Goal: Information Seeking & Learning: Learn about a topic

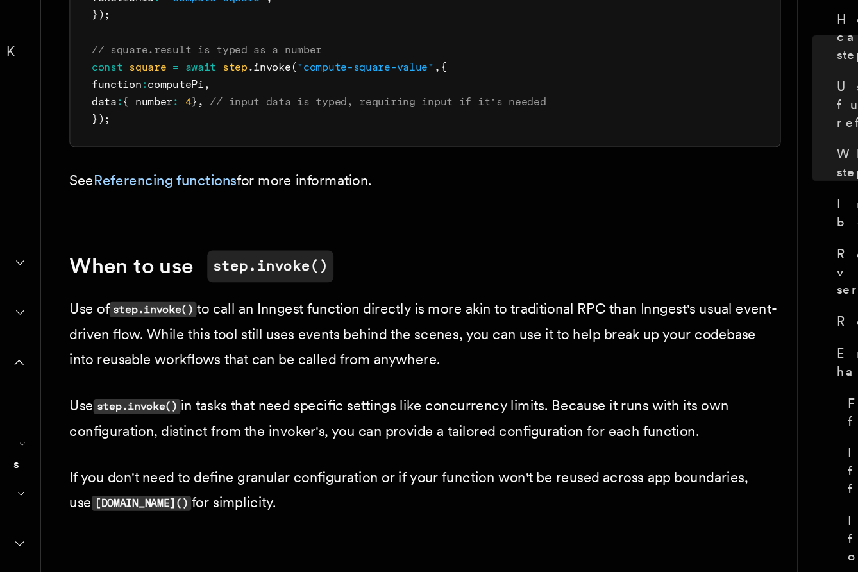
scroll to position [1933, 0]
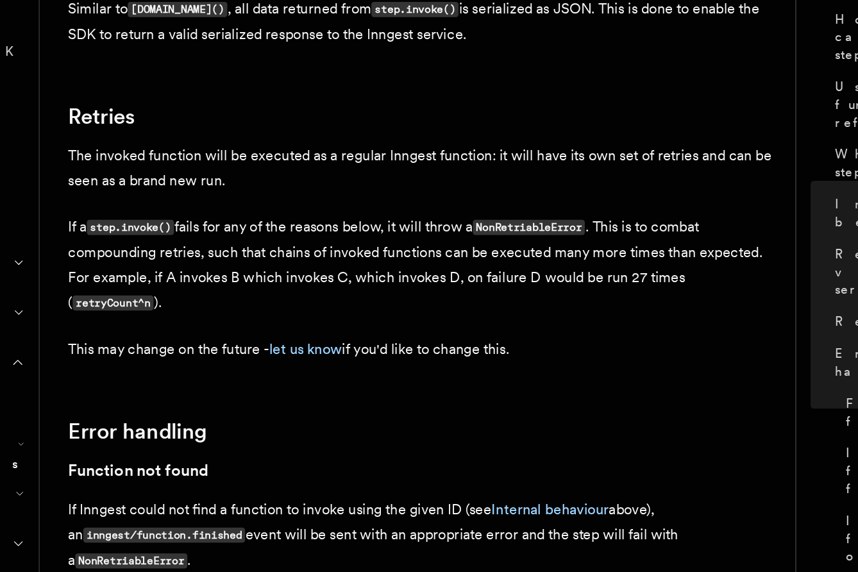
scroll to position [2551, 0]
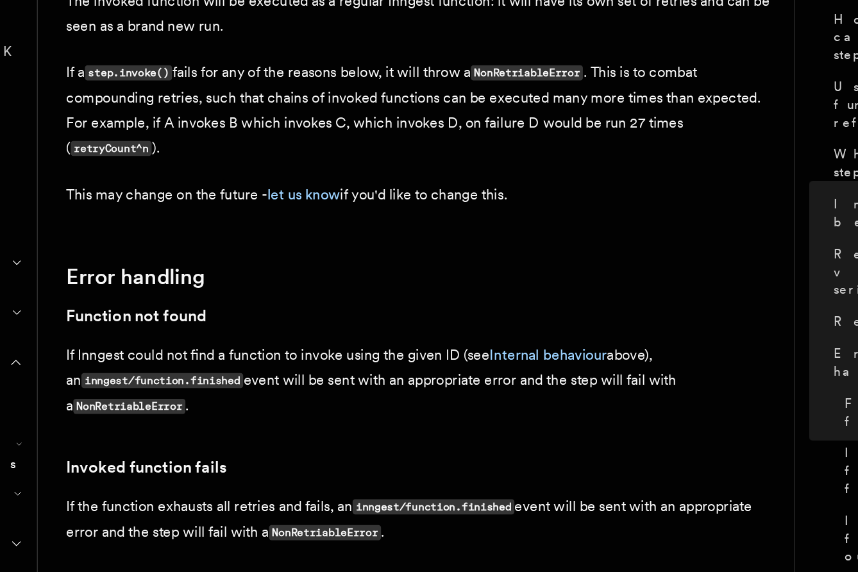
scroll to position [2662, 0]
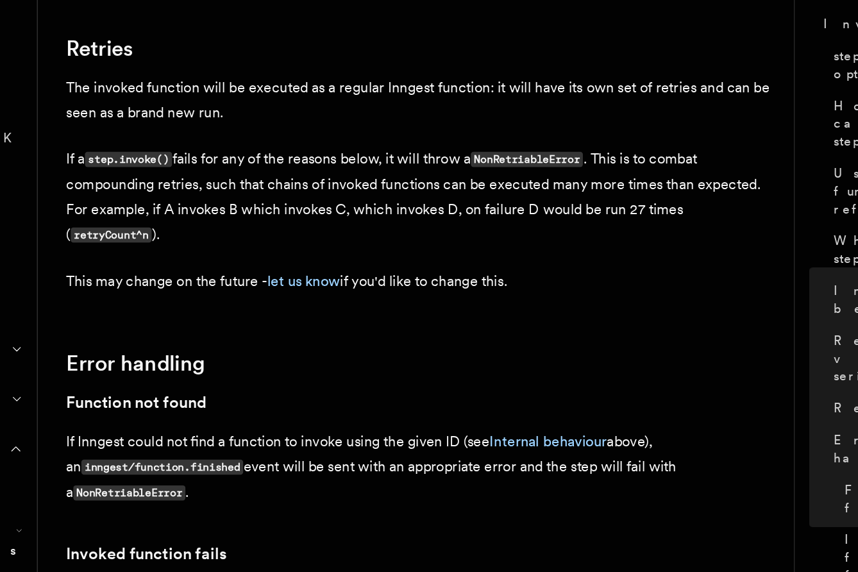
click at [312, 407] on p "If Inngest could not find a function to invoke using the given ID (see Internal…" at bounding box center [436, 434] width 513 height 55
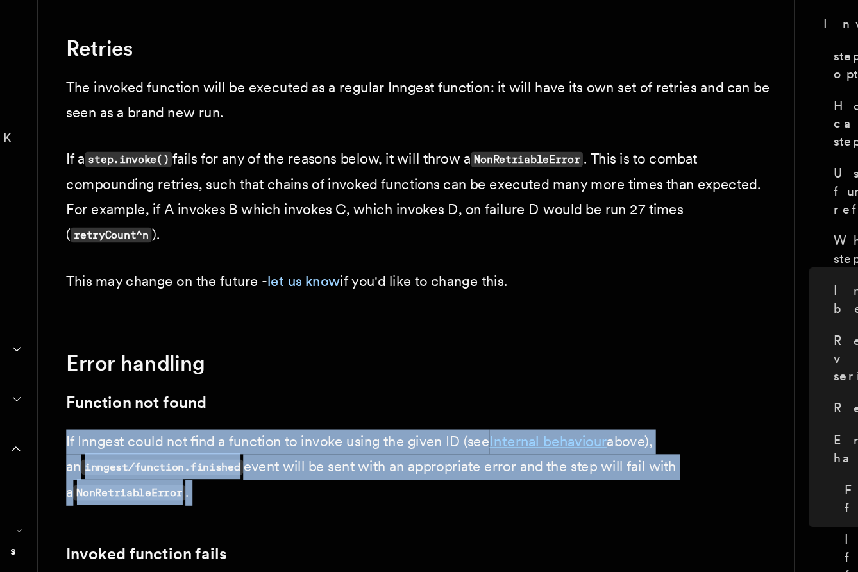
click at [312, 407] on p "If Inngest could not find a function to invoke using the given ID (see Internal…" at bounding box center [436, 434] width 513 height 55
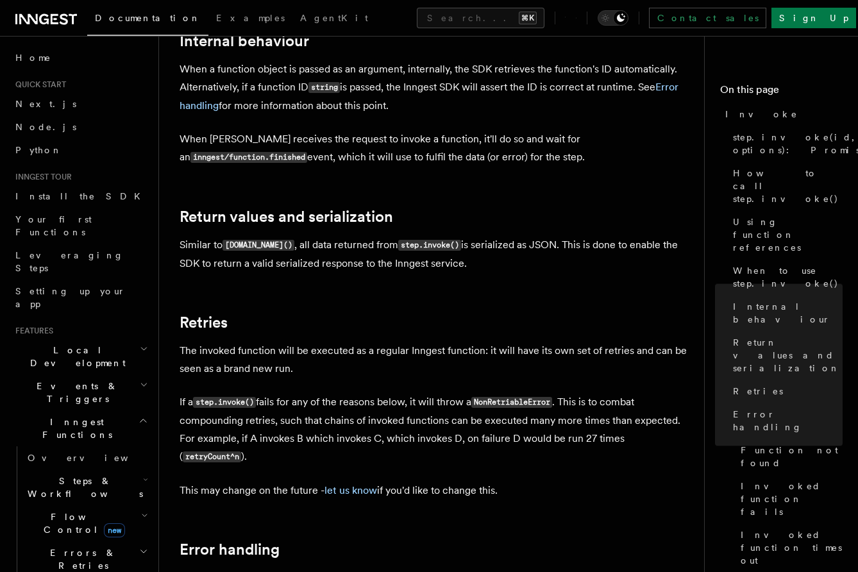
scroll to position [2471, 0]
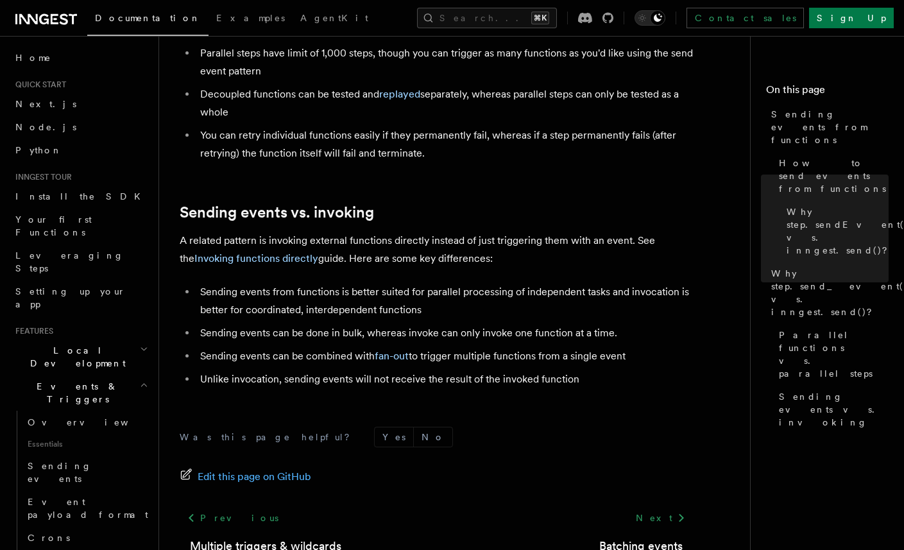
scroll to position [1683, 0]
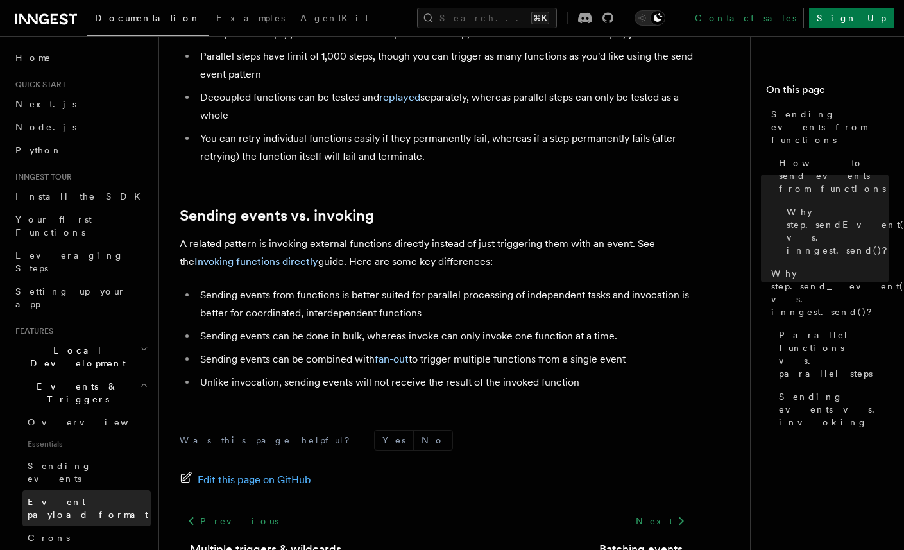
click at [101, 496] on span "Event payload format" at bounding box center [88, 507] width 121 height 23
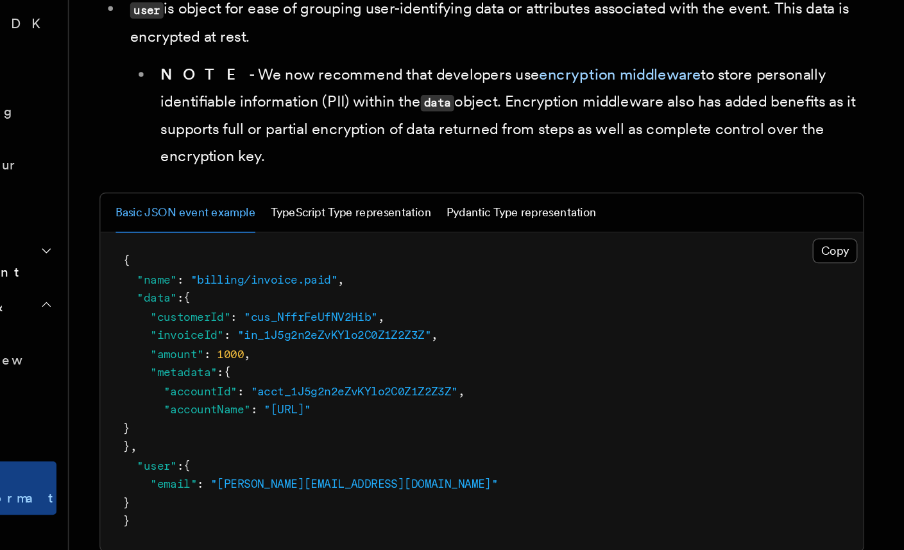
scroll to position [321, 0]
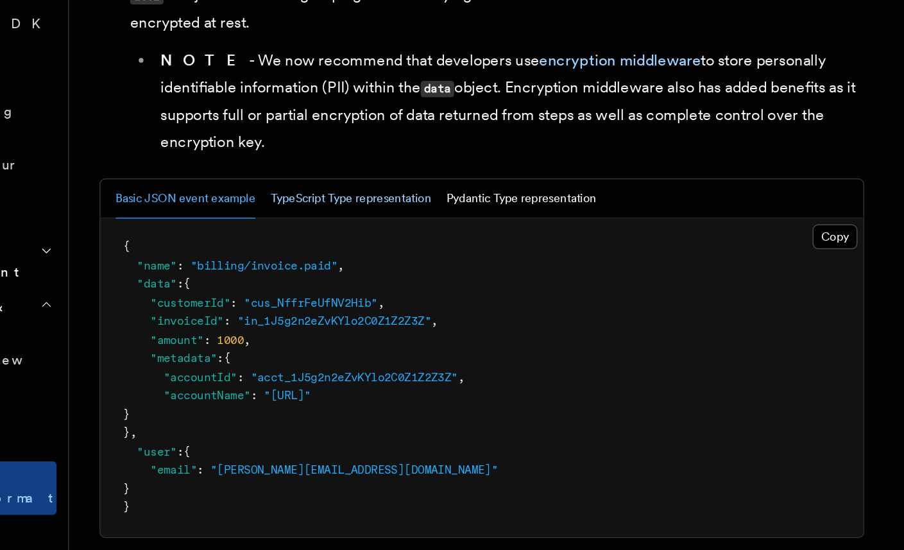
click at [328, 315] on button "TypeScript Type representation" at bounding box center [348, 314] width 108 height 26
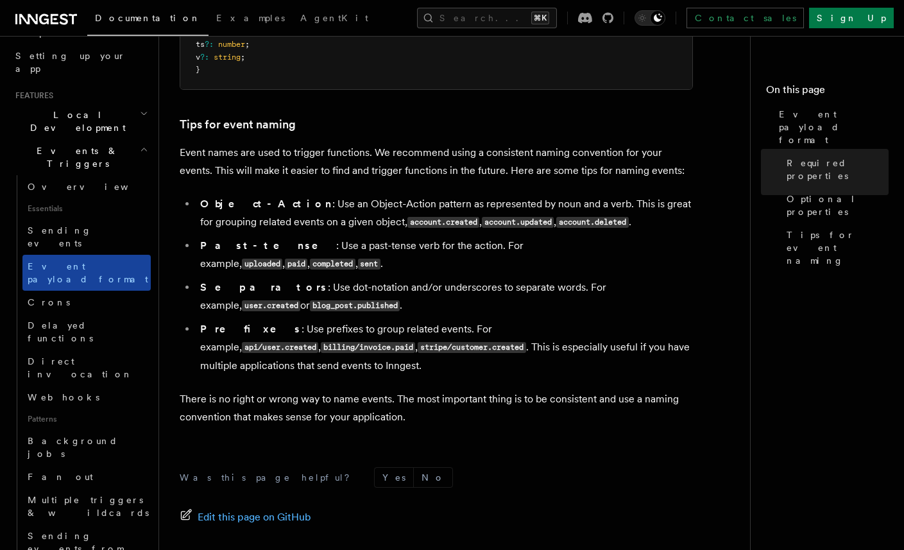
scroll to position [241, 0]
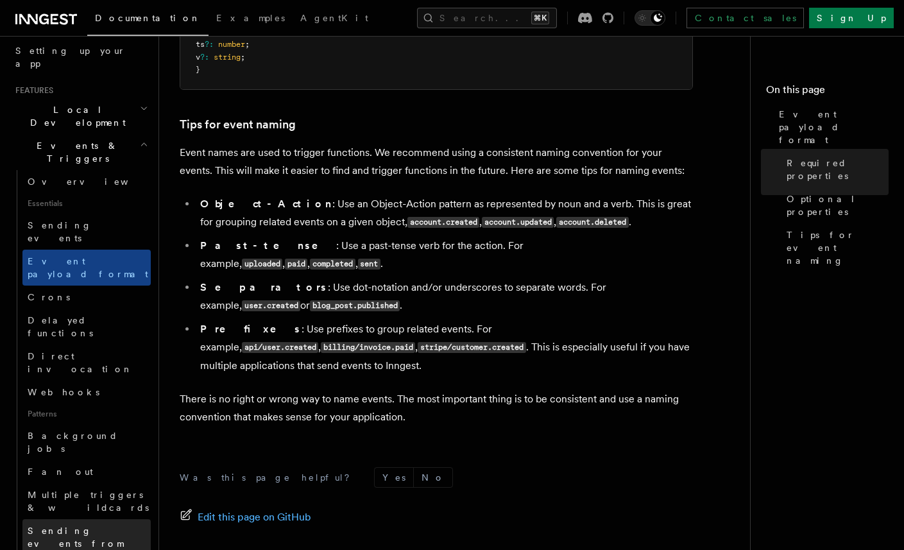
click at [105, 519] on link "Sending events from functions" at bounding box center [86, 543] width 128 height 49
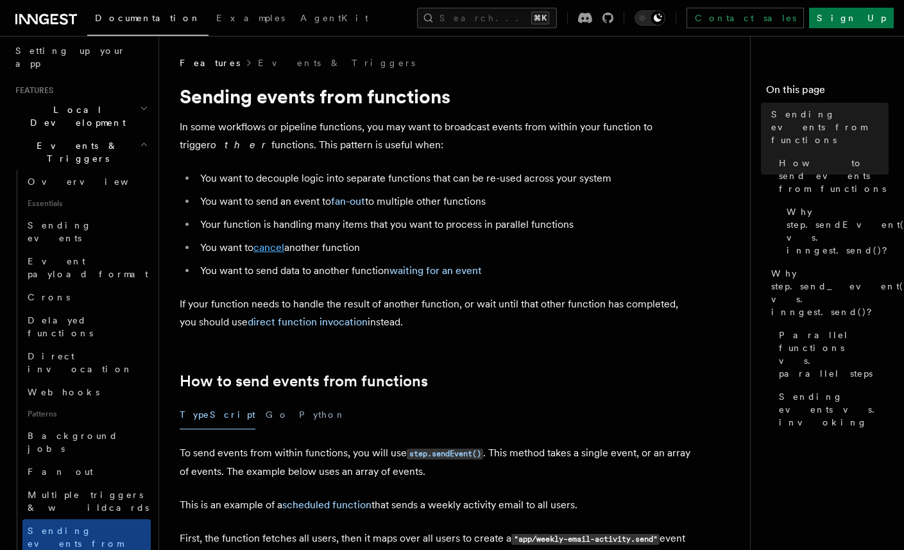
click at [271, 245] on link "cancel" at bounding box center [268, 247] width 31 height 12
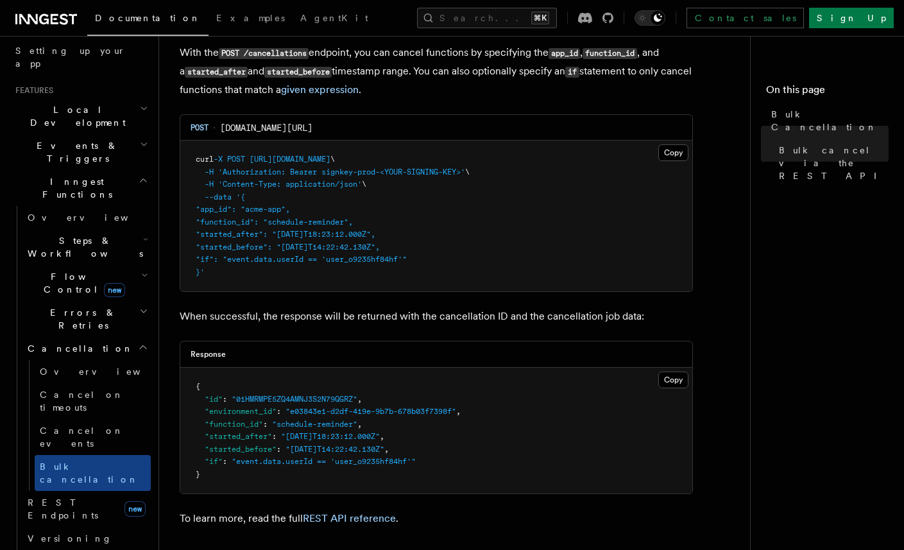
scroll to position [356, 0]
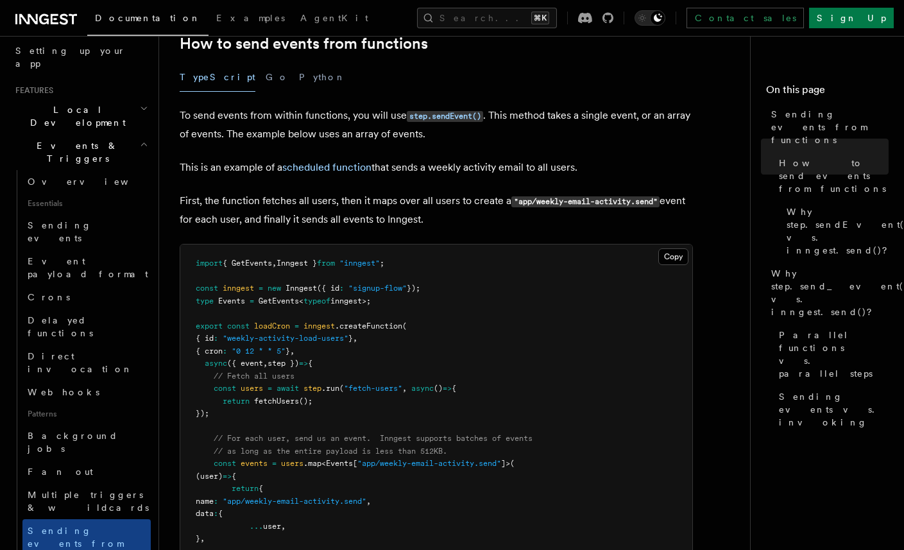
scroll to position [239, 0]
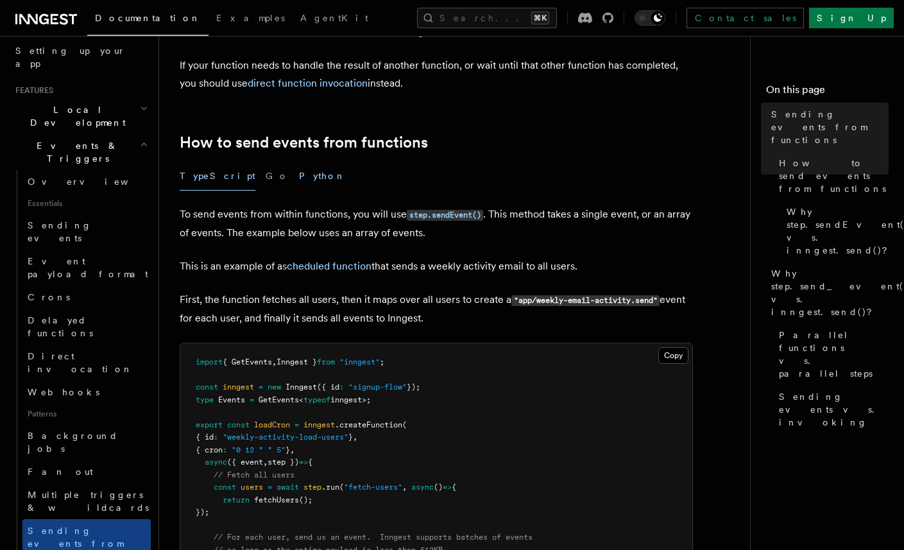
click at [299, 174] on button "Python" at bounding box center [322, 176] width 47 height 29
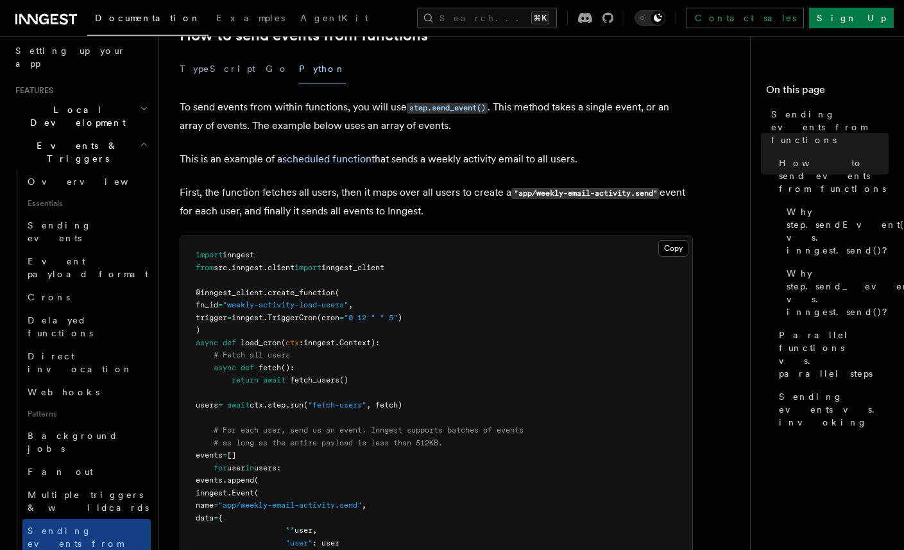
scroll to position [347, 0]
click at [192, 70] on button "TypeScript" at bounding box center [218, 67] width 76 height 29
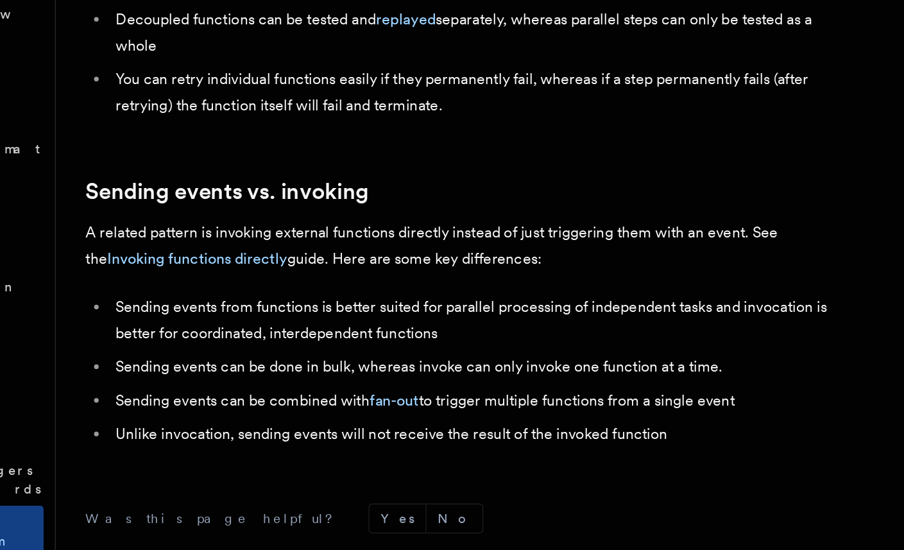
scroll to position [1597, 0]
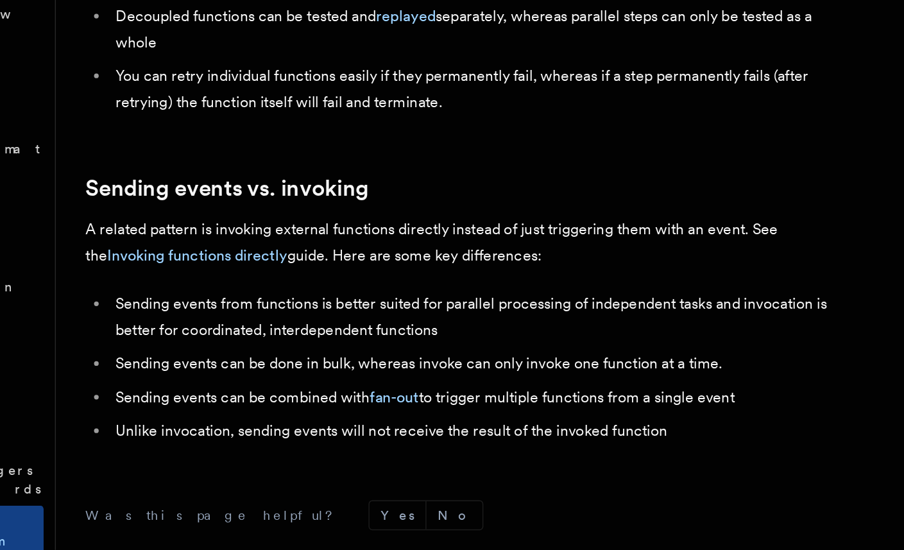
click at [423, 372] on li "Sending events from functions is better suited for parallel processing of indep…" at bounding box center [444, 390] width 496 height 36
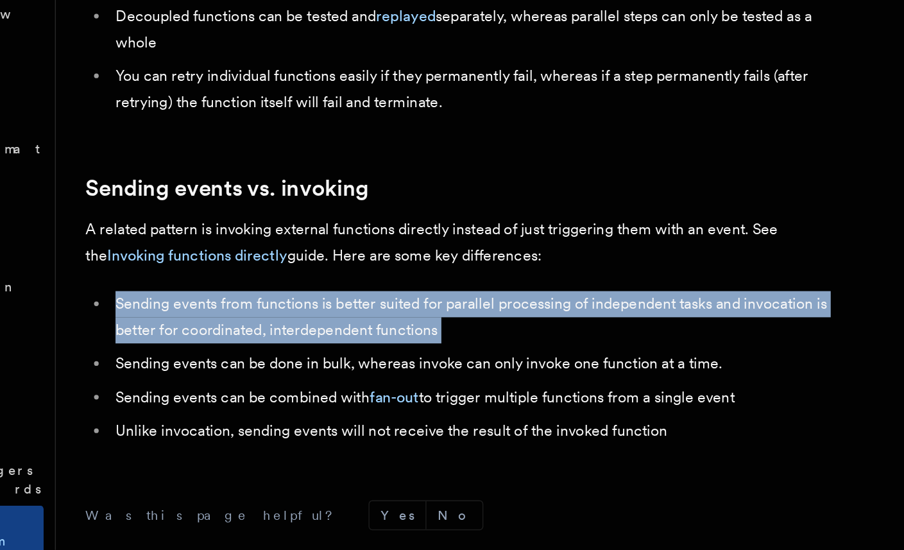
click at [423, 372] on li "Sending events from functions is better suited for parallel processing of indep…" at bounding box center [444, 390] width 496 height 36
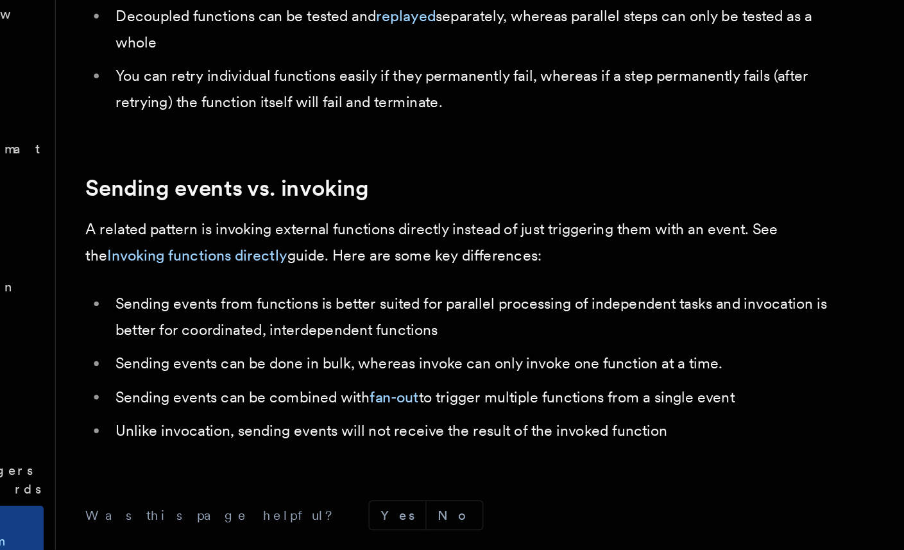
click at [422, 372] on li "Sending events from functions is better suited for parallel processing of indep…" at bounding box center [444, 390] width 496 height 36
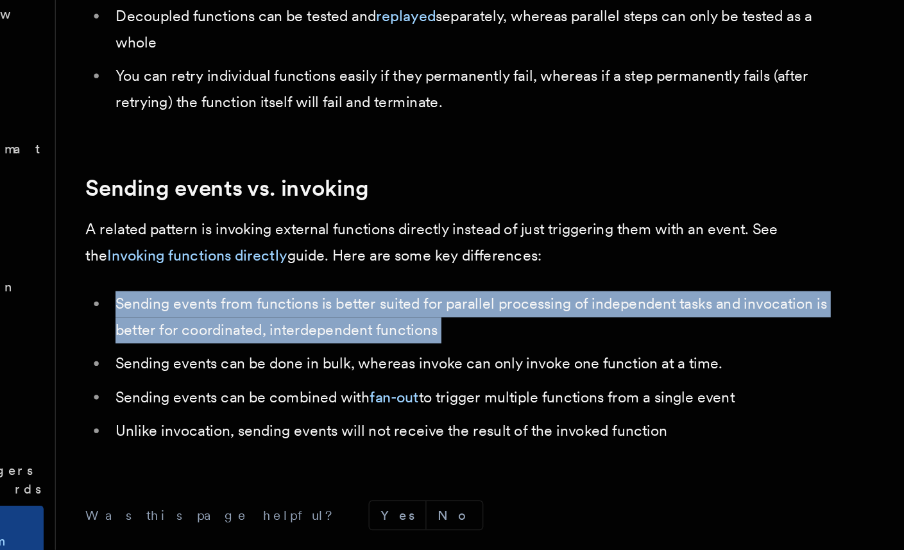
click at [422, 372] on li "Sending events from functions is better suited for parallel processing of indep…" at bounding box center [444, 390] width 496 height 36
click at [419, 372] on li "Sending events from functions is better suited for parallel processing of indep…" at bounding box center [444, 390] width 496 height 36
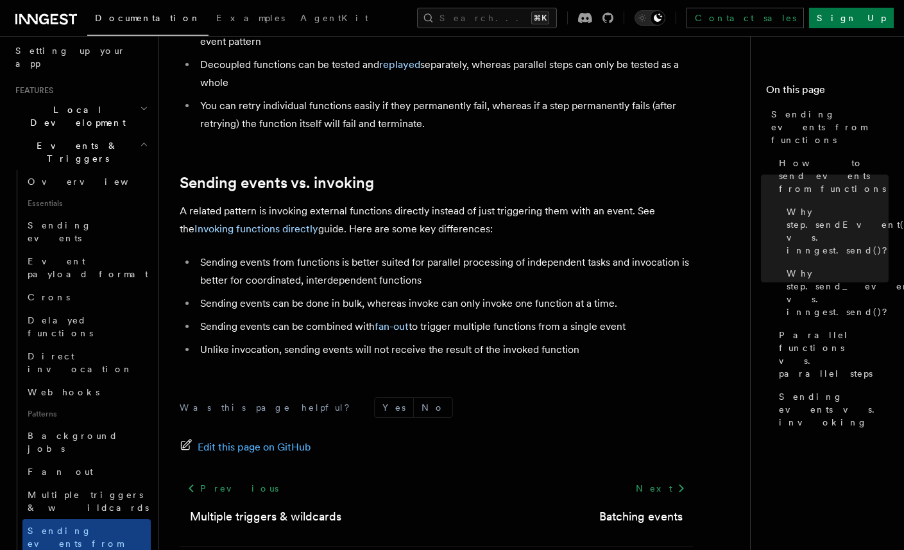
scroll to position [1716, 0]
click at [393, 340] on li "Unlike invocation, sending events will not receive the result of the invoked fu…" at bounding box center [444, 349] width 496 height 18
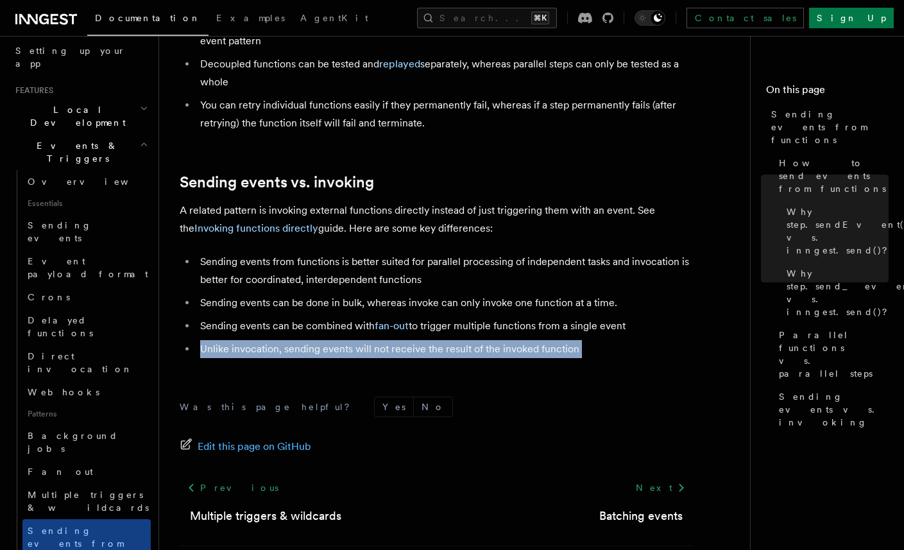
click at [393, 340] on li "Unlike invocation, sending events will not receive the result of the invoked fu…" at bounding box center [444, 349] width 496 height 18
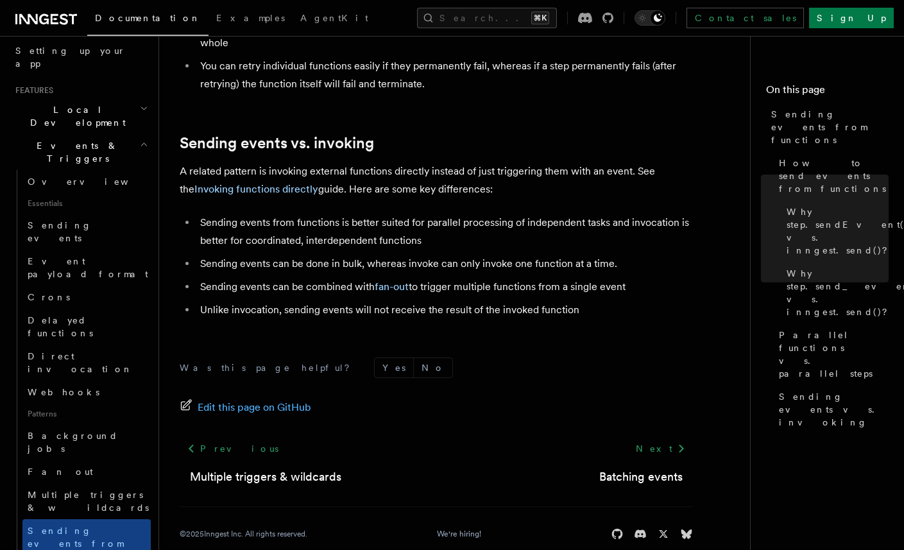
scroll to position [1760, 0]
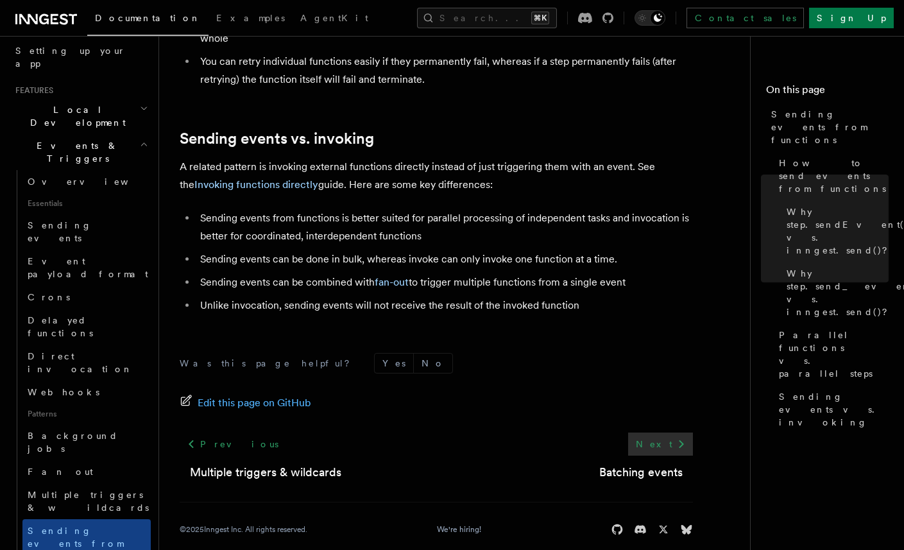
click at [669, 432] on link "Next" at bounding box center [660, 443] width 65 height 23
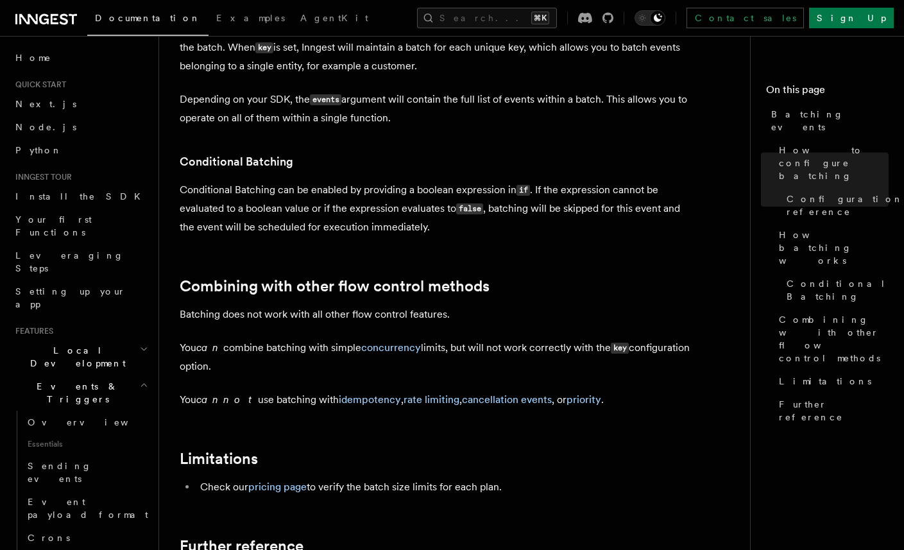
scroll to position [1378, 0]
